Goal: Find specific page/section: Find specific page/section

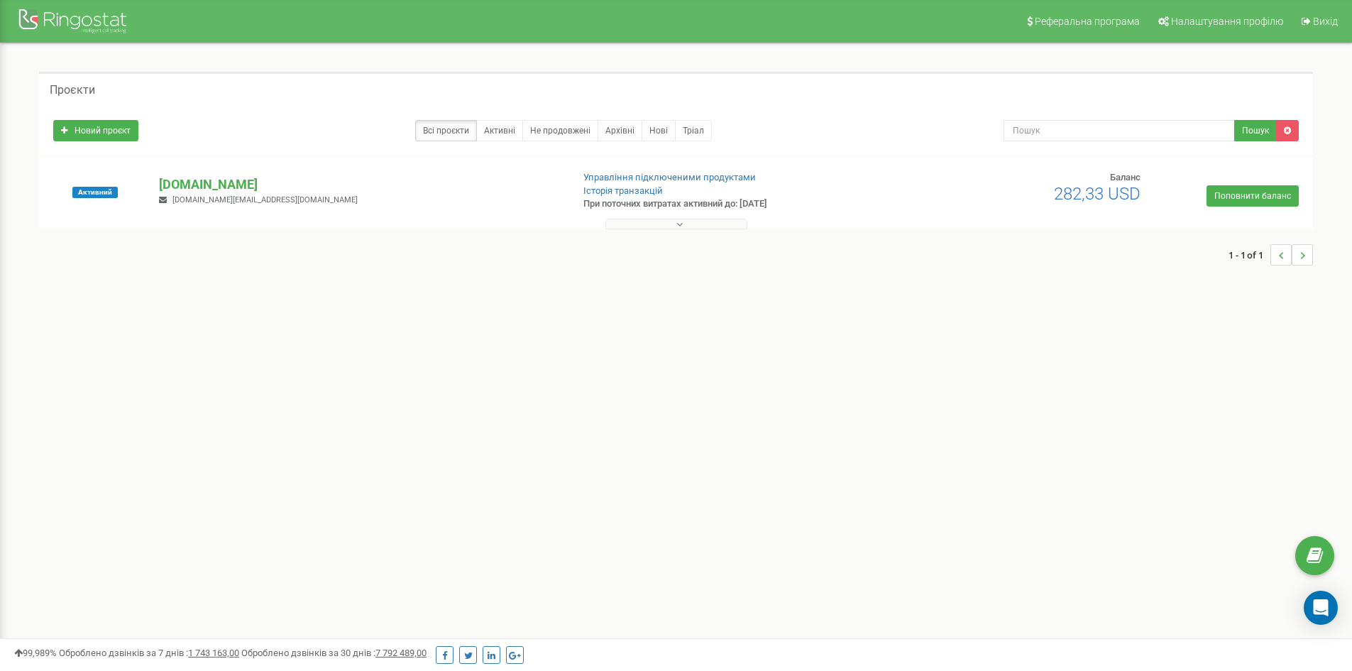
click at [686, 229] on div "Проєкти Новий проєкт Всі проєкти Активні Не продовжені Архівні [GEOGRAPHIC_DATA…" at bounding box center [675, 176] width 1295 height 208
click at [683, 221] on button at bounding box center [676, 224] width 142 height 11
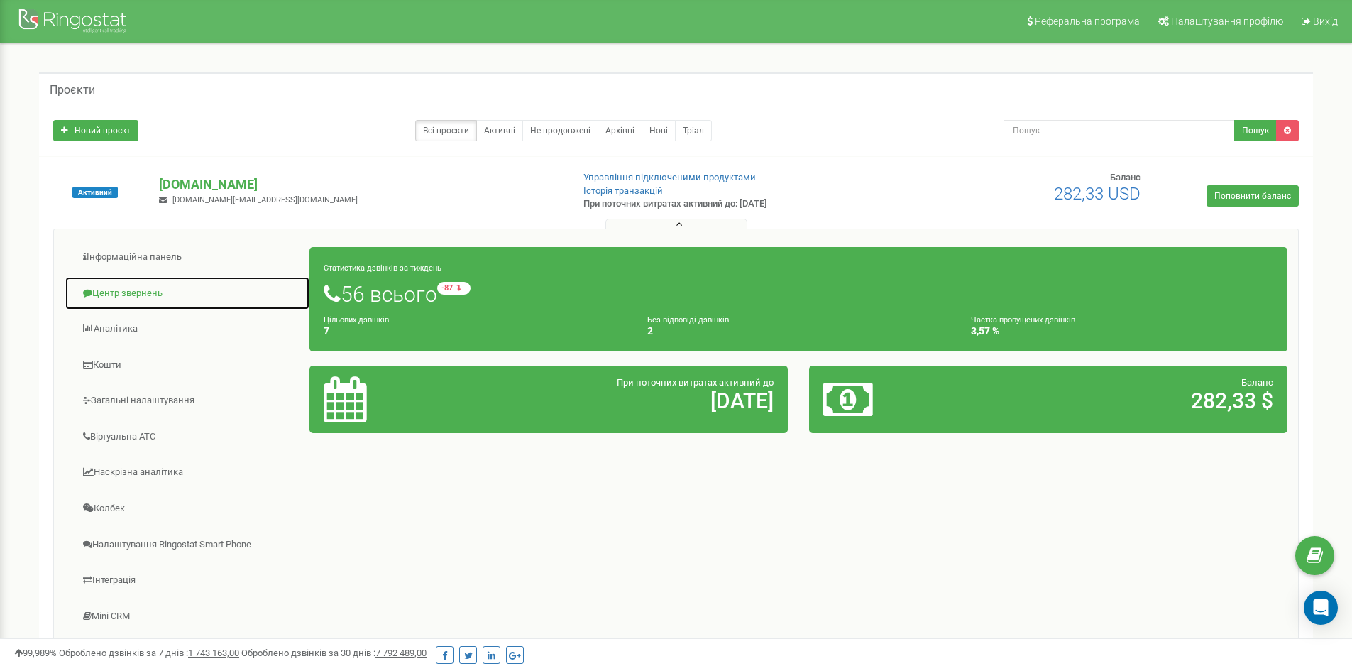
click at [145, 292] on link "Центр звернень" at bounding box center [188, 293] width 246 height 35
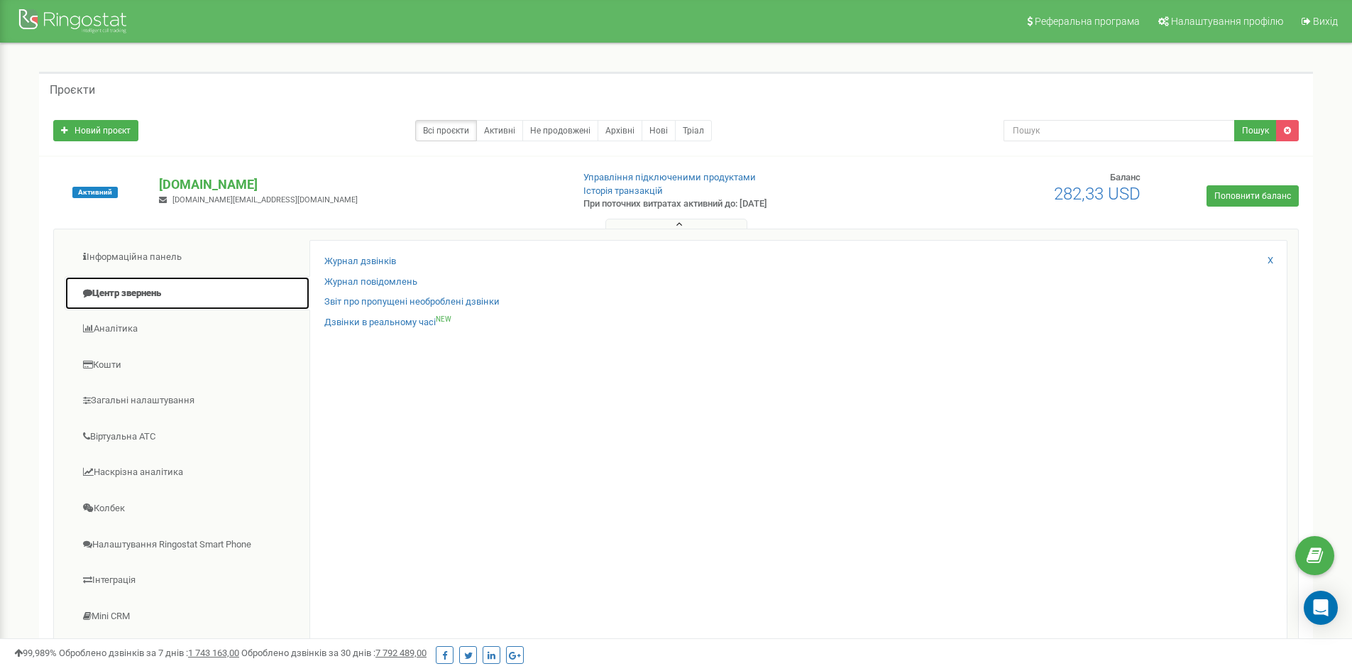
click at [145, 287] on link "Центр звернень" at bounding box center [188, 293] width 246 height 35
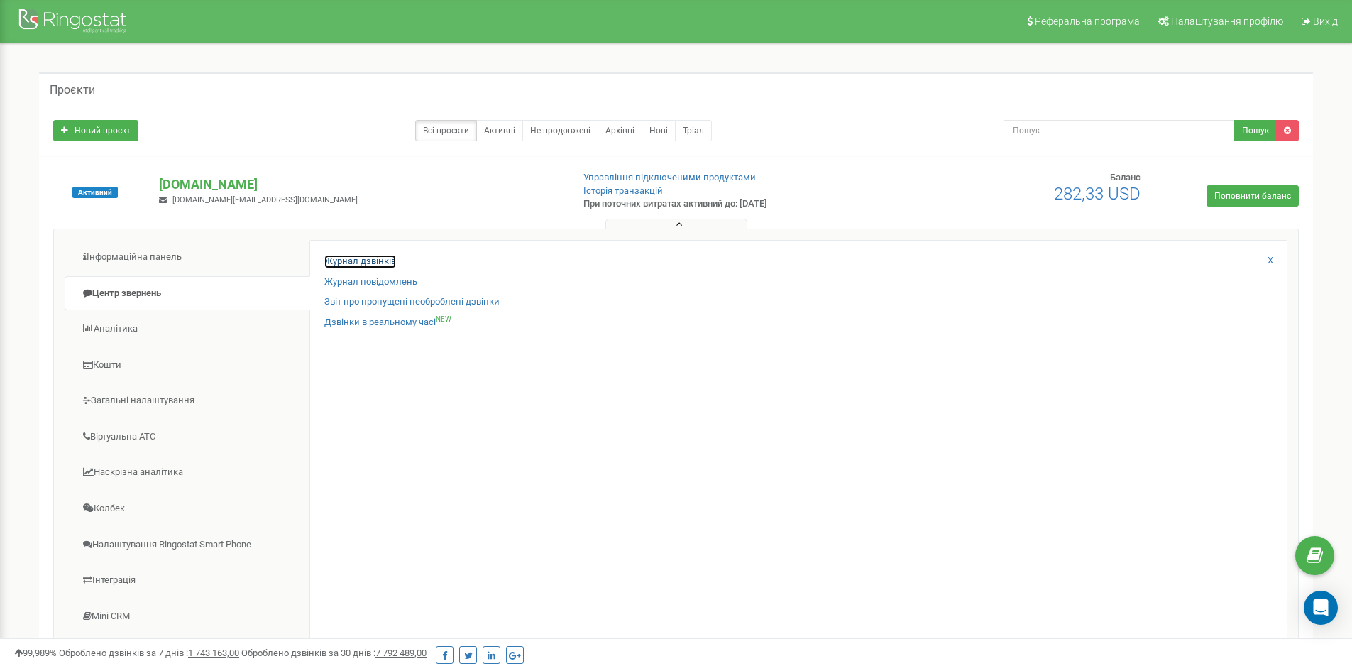
click at [369, 264] on link "Журнал дзвінків" at bounding box center [360, 261] width 72 height 13
